Goal: Information Seeking & Learning: Check status

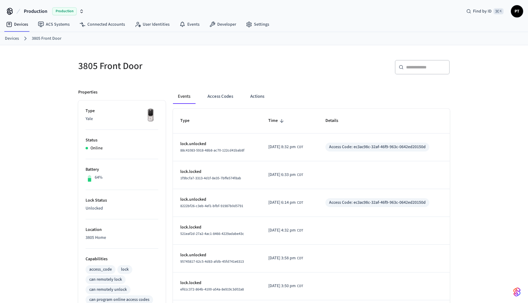
click at [10, 38] on link "Devices" at bounding box center [12, 38] width 14 height 6
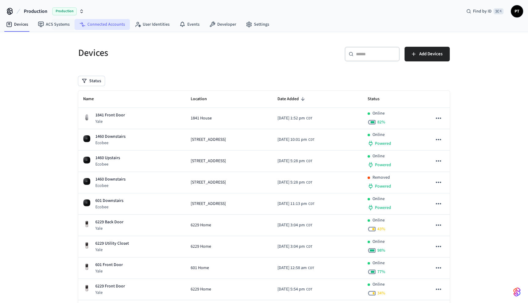
click at [93, 25] on link "Connected Accounts" at bounding box center [102, 24] width 55 height 11
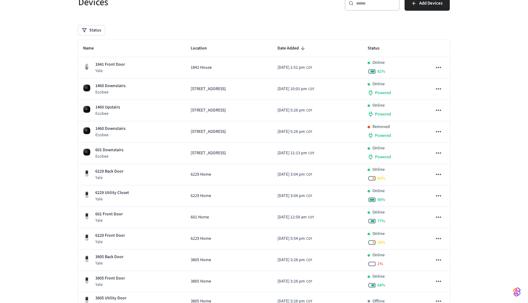
scroll to position [46, 0]
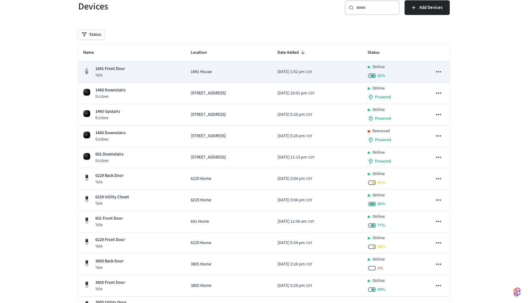
click at [118, 69] on p "1841 Front Door" at bounding box center [110, 69] width 30 height 6
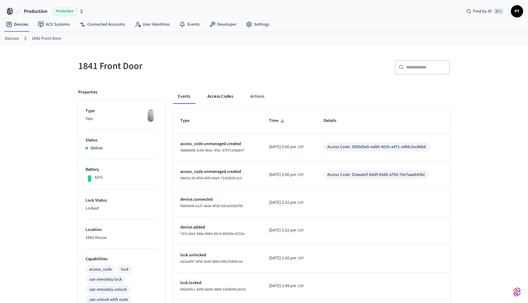
click at [221, 100] on button "Access Codes" at bounding box center [220, 96] width 35 height 15
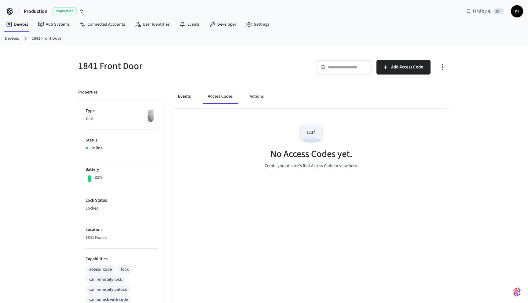
click at [188, 97] on button "Events" at bounding box center [184, 96] width 23 height 15
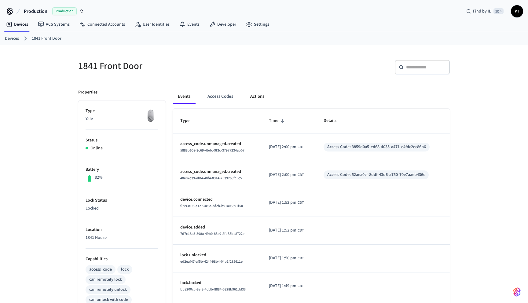
click at [266, 92] on button "Actions" at bounding box center [257, 96] width 24 height 15
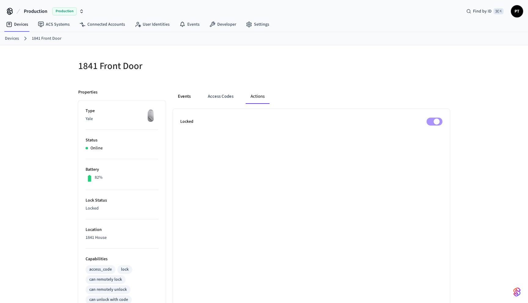
click at [183, 92] on button "Events" at bounding box center [184, 96] width 23 height 15
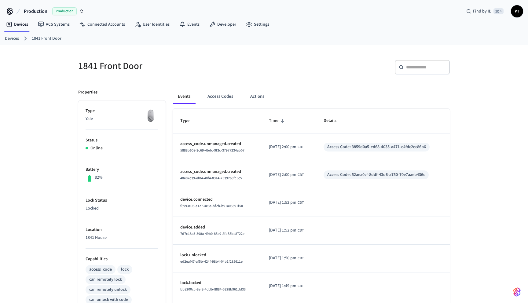
click at [16, 39] on link "Devices" at bounding box center [12, 38] width 14 height 6
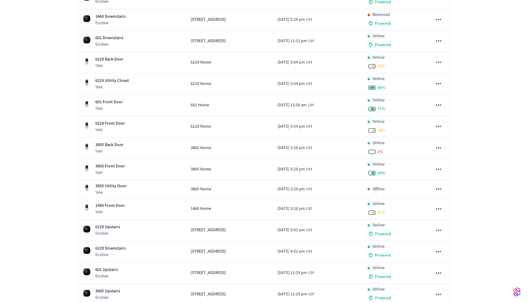
scroll to position [225, 0]
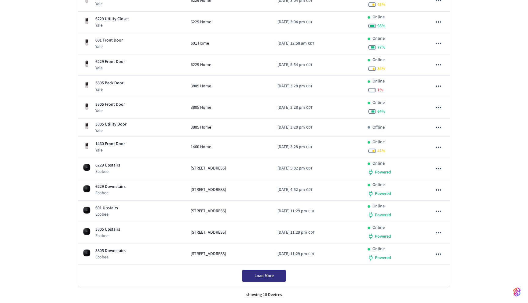
click at [265, 279] on span "Load More" at bounding box center [263, 276] width 19 height 6
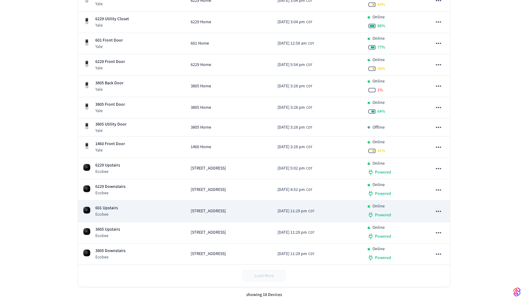
scroll to position [0, 0]
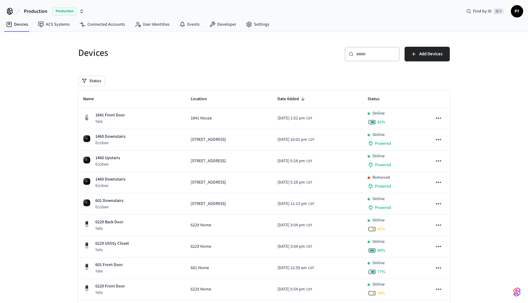
click at [521, 10] on span "PT" at bounding box center [516, 11] width 11 height 11
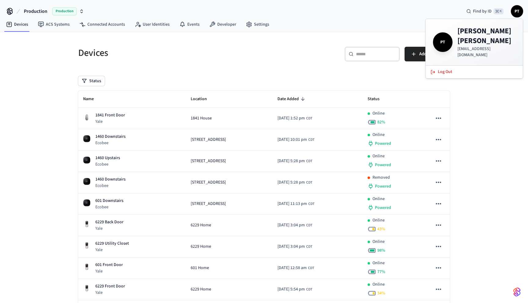
click at [371, 38] on div "Devices ​ ​ Add Devices Status Name Location Date Added Status 1841 Front Door …" at bounding box center [263, 279] width 391 height 495
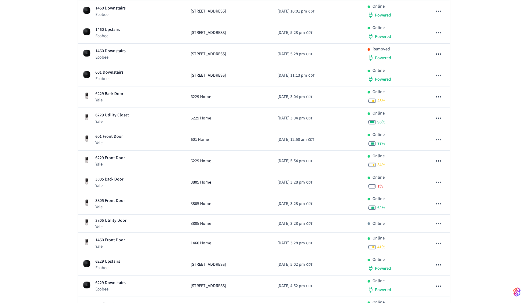
scroll to position [112, 0]
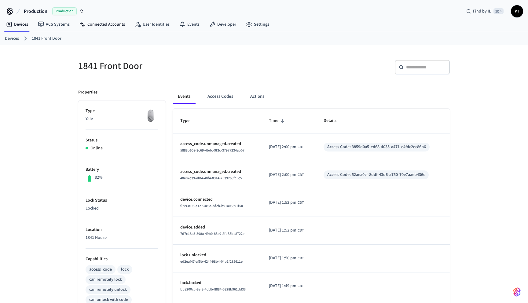
click at [104, 18] on nav "Devices ACS Systems Connected Accounts User Identities Events Developer Settings" at bounding box center [137, 25] width 273 height 14
click at [104, 20] on link "Connected Accounts" at bounding box center [102, 24] width 55 height 11
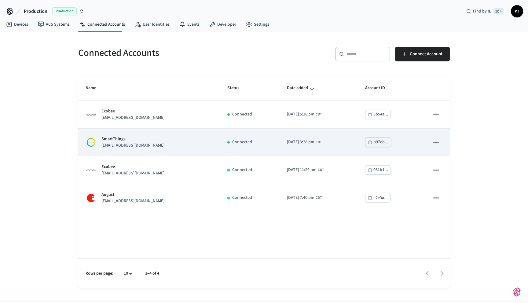
click at [169, 137] on div "SmartThings [EMAIL_ADDRESS][DOMAIN_NAME]" at bounding box center [149, 142] width 127 height 13
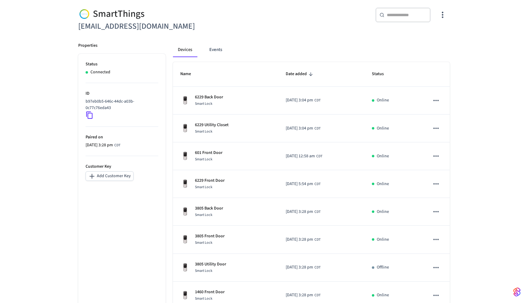
scroll to position [88, 0]
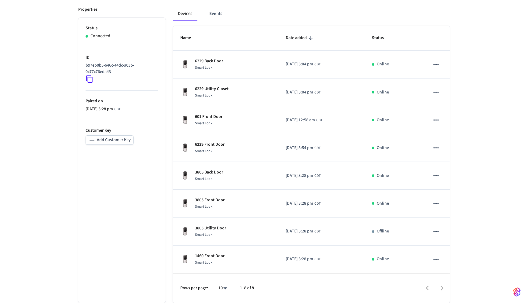
click at [440, 288] on div at bounding box center [354, 288] width 189 height 14
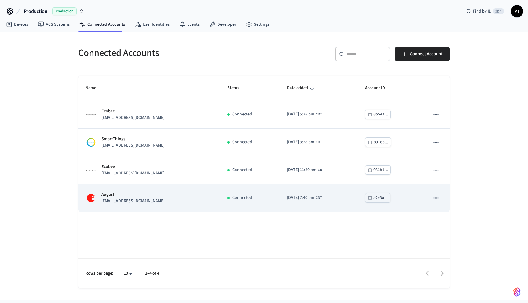
click at [138, 196] on p "August" at bounding box center [132, 195] width 63 height 6
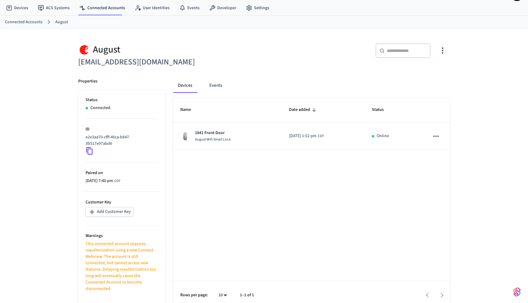
scroll to position [24, 0]
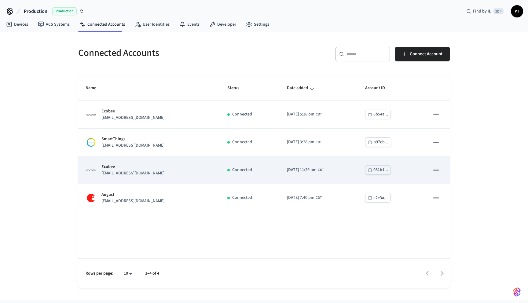
click at [159, 171] on div "Ecobee [EMAIL_ADDRESS][DOMAIN_NAME]" at bounding box center [149, 170] width 127 height 13
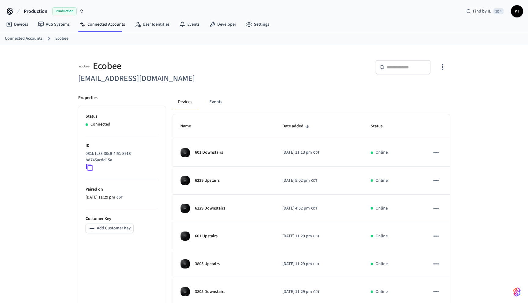
scroll to position [33, 0]
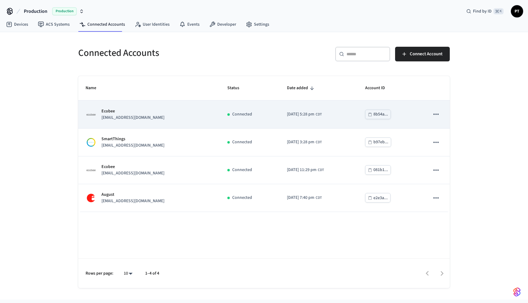
click at [142, 117] on div "Ecobee [EMAIL_ADDRESS][DOMAIN_NAME]" at bounding box center [149, 114] width 127 height 13
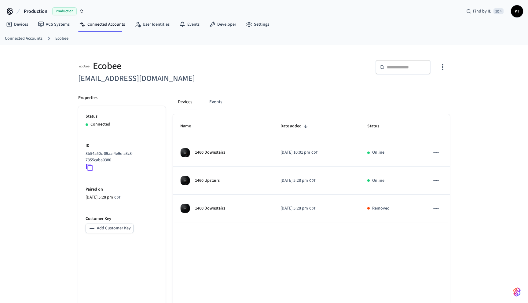
scroll to position [24, 0]
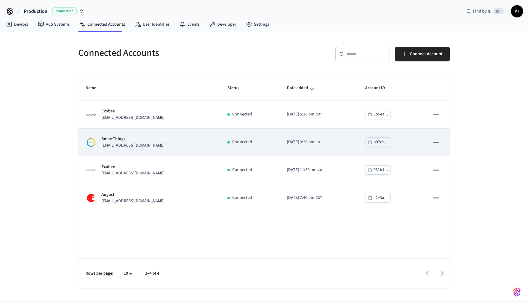
click at [139, 135] on td "SmartThings [EMAIL_ADDRESS][DOMAIN_NAME]" at bounding box center [149, 143] width 142 height 28
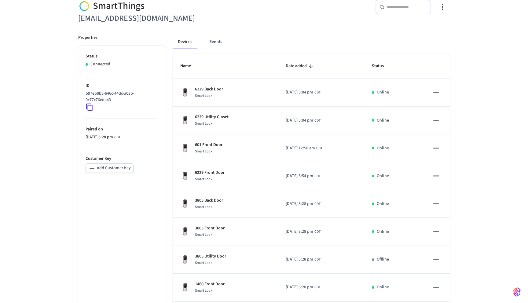
scroll to position [88, 0]
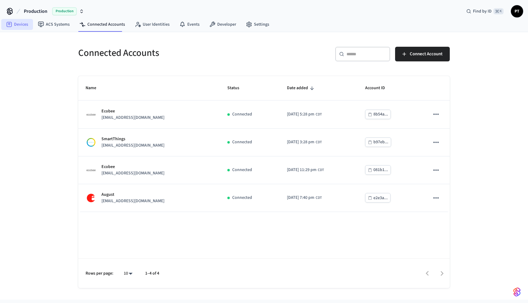
click at [24, 22] on link "Devices" at bounding box center [17, 24] width 32 height 11
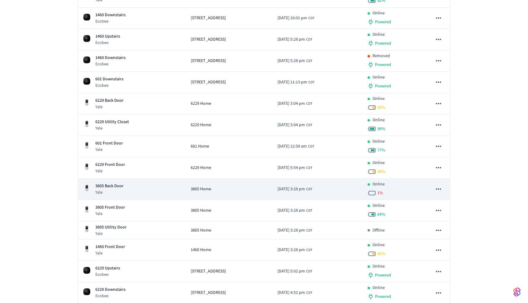
scroll to position [120, 0]
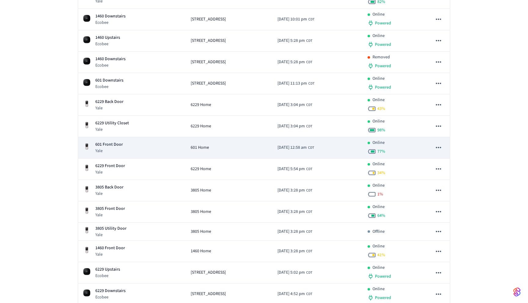
click at [126, 144] on div "601 Front Door Yale" at bounding box center [132, 147] width 98 height 13
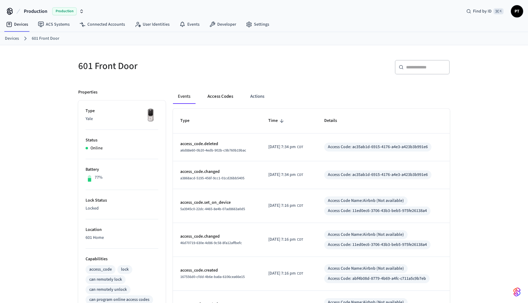
click at [219, 93] on button "Access Codes" at bounding box center [220, 96] width 35 height 15
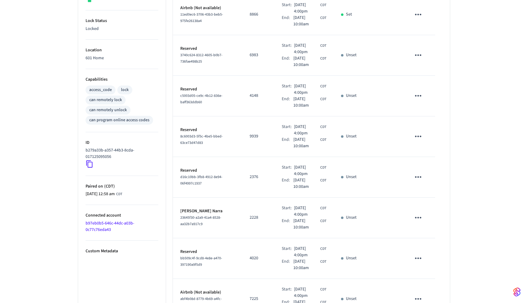
scroll to position [260, 0]
